Goal: Navigation & Orientation: Find specific page/section

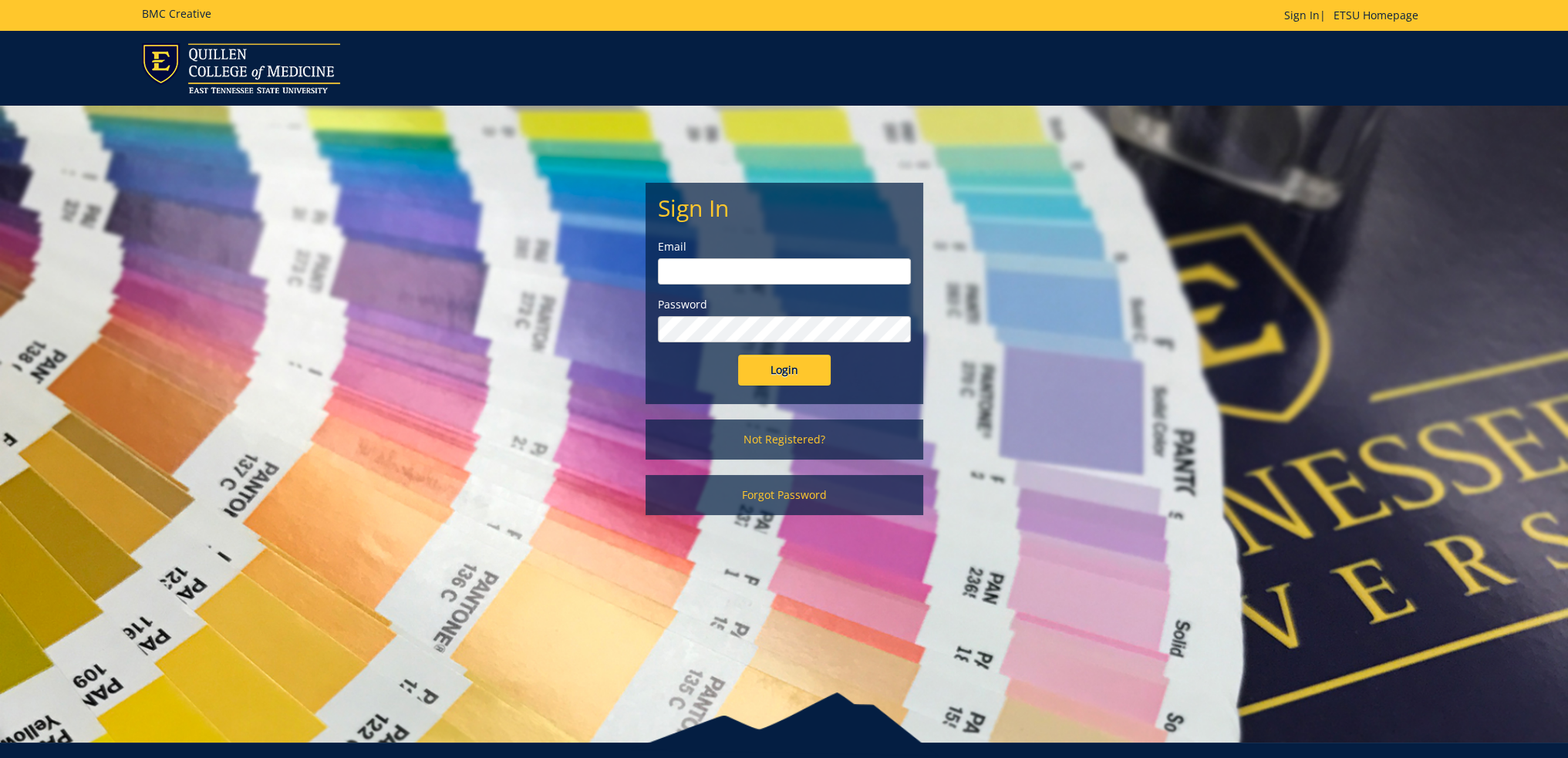
click at [721, 266] on input "email" at bounding box center [784, 271] width 253 height 26
type input "[EMAIL_ADDRESS][DOMAIN_NAME]"
click at [738, 355] on input "Login" at bounding box center [784, 370] width 93 height 31
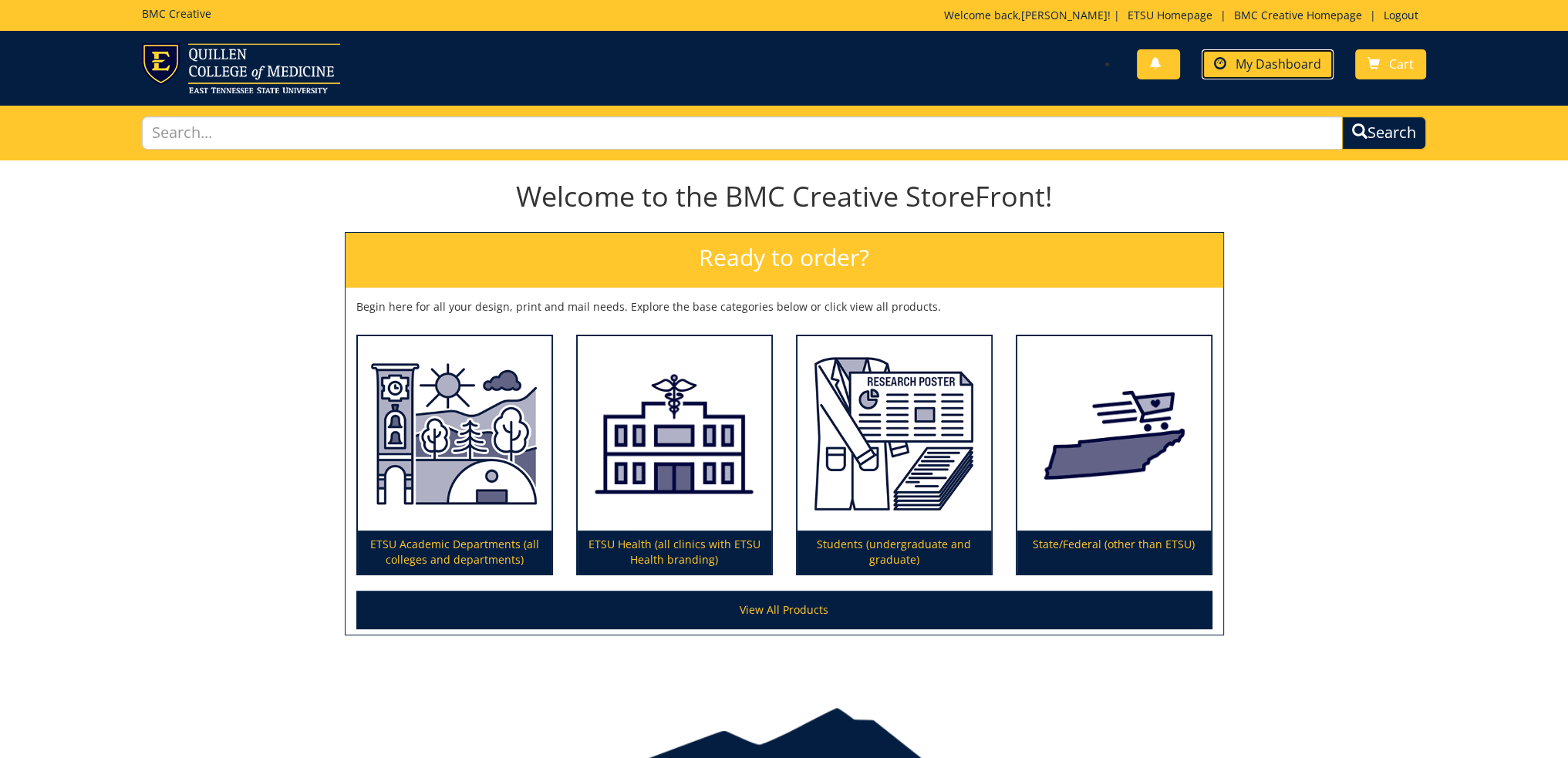
click at [1274, 63] on span "My Dashboard" at bounding box center [1278, 64] width 86 height 17
